Goal: Navigation & Orientation: Find specific page/section

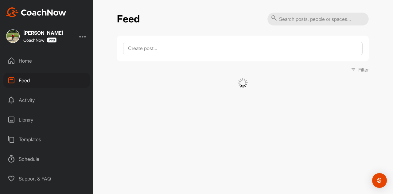
click at [29, 99] on div "Activity" at bounding box center [46, 99] width 87 height 15
